Goal: Participate in discussion

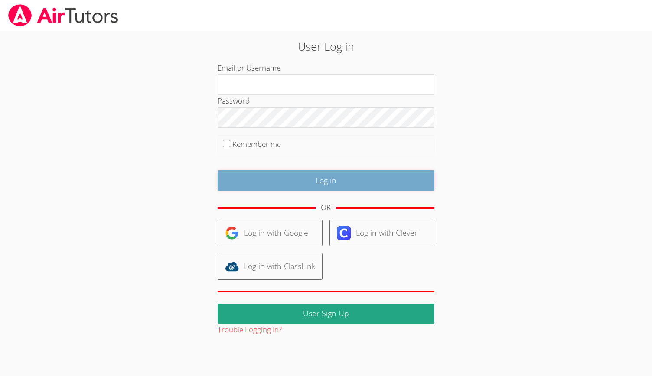
drag, startPoint x: 0, startPoint y: 0, endPoint x: 253, endPoint y: 184, distance: 312.5
click at [253, 184] on input "Log in" at bounding box center [325, 180] width 217 height 20
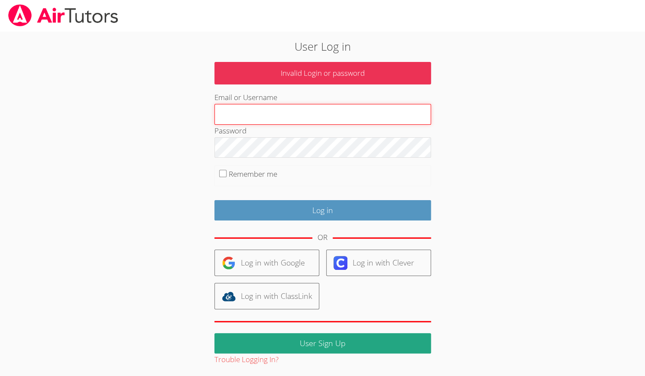
type input "Musay"
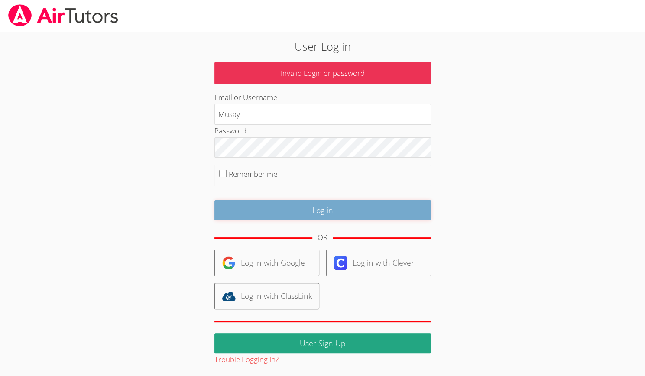
click at [332, 214] on input "Log in" at bounding box center [322, 210] width 217 height 20
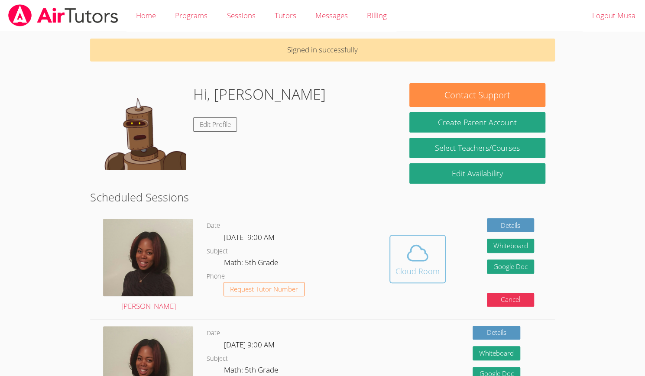
click at [441, 263] on button "Cloud Room" at bounding box center [417, 259] width 56 height 49
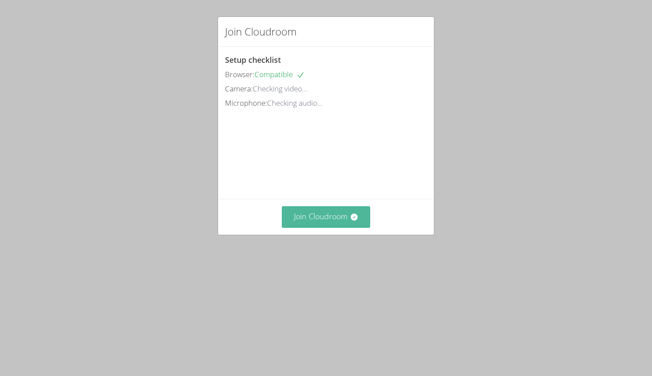
click at [314, 227] on button "Join Cloudroom" at bounding box center [326, 216] width 89 height 21
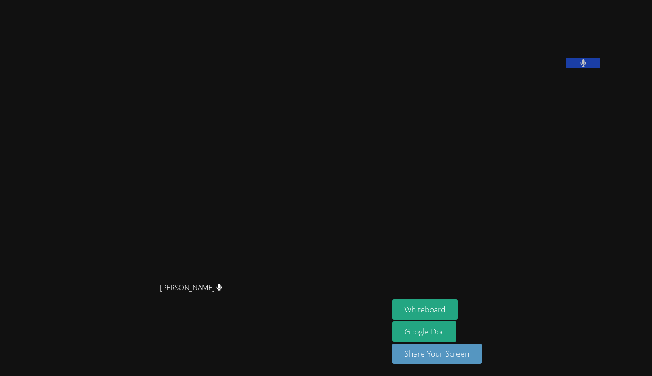
click at [453, 245] on aside "[PERSON_NAME] Whiteboard Google Doc Share Your Screen" at bounding box center [497, 188] width 217 height 376
click at [421, 309] on button "Whiteboard" at bounding box center [424, 309] width 65 height 20
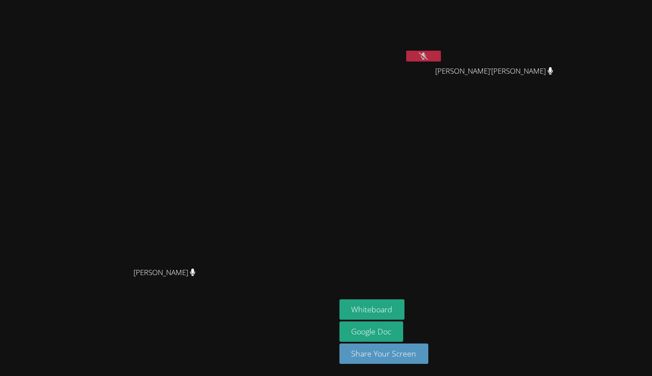
click at [428, 56] on icon at bounding box center [422, 55] width 9 height 7
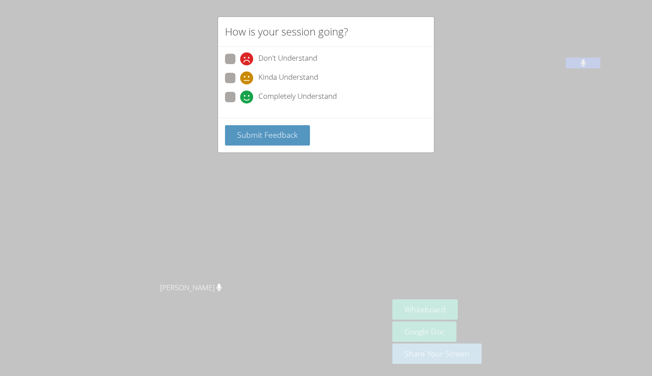
click at [254, 98] on div "Completely Understand" at bounding box center [288, 97] width 97 height 13
click at [247, 98] on input "Completely Understand" at bounding box center [243, 95] width 7 height 7
radio input "true"
click at [255, 126] on button "Submit Feedback" at bounding box center [267, 135] width 85 height 20
